Goal: Navigation & Orientation: Find specific page/section

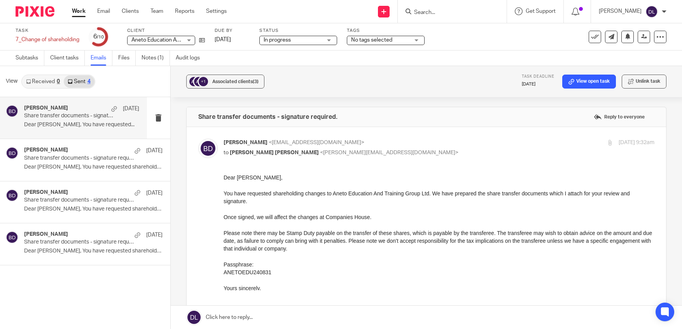
scroll to position [146, 0]
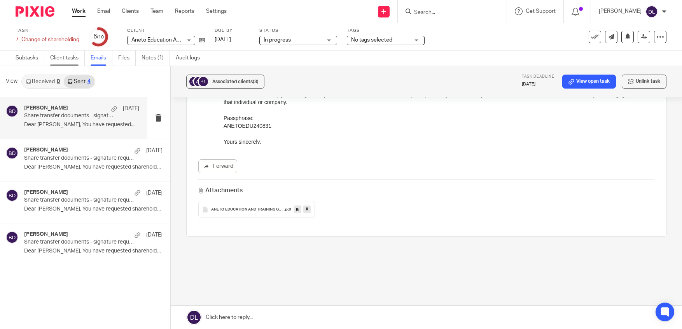
click at [68, 61] on link "Client tasks" at bounding box center [67, 58] width 35 height 15
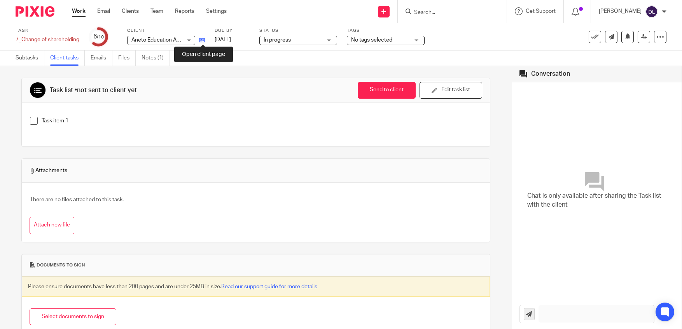
click at [205, 41] on icon at bounding box center [202, 40] width 6 height 6
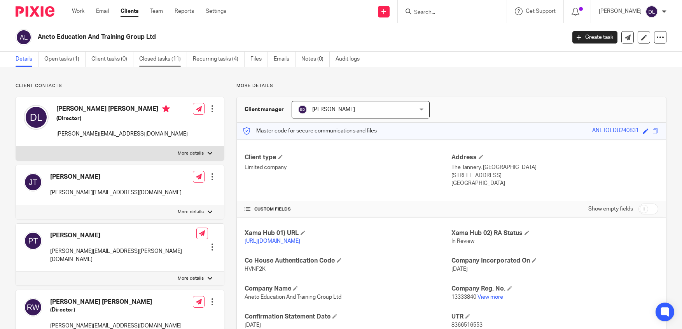
click at [177, 61] on link "Closed tasks (11)" at bounding box center [163, 59] width 48 height 15
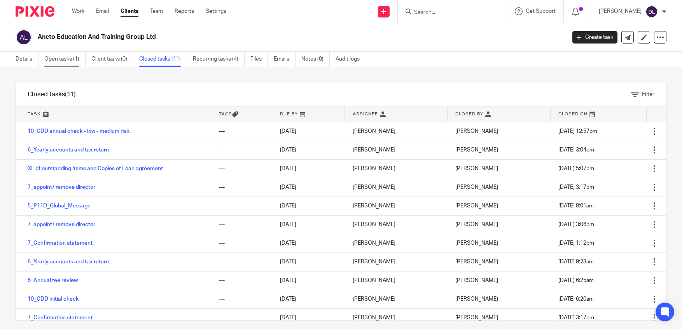
click at [66, 56] on link "Open tasks (1)" at bounding box center [64, 59] width 41 height 15
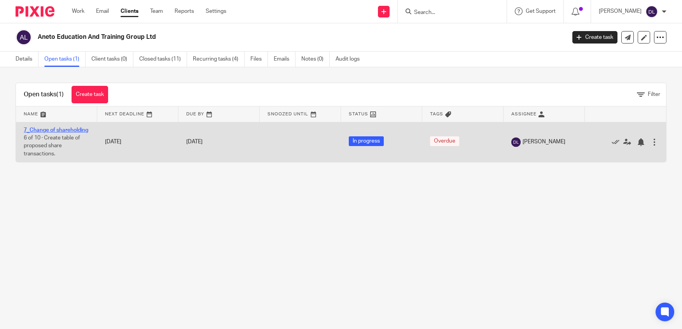
click at [45, 129] on link "7_Change of shareholding" at bounding box center [56, 129] width 65 height 5
